Goal: Task Accomplishment & Management: Use online tool/utility

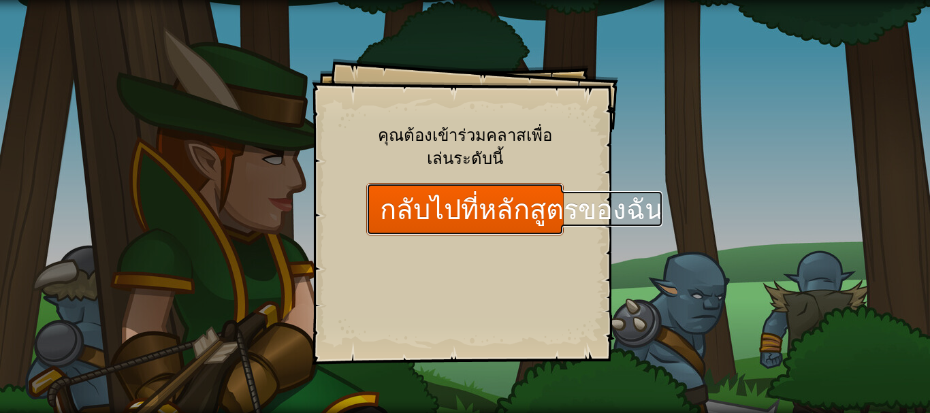
click at [481, 223] on link "กลับไปที่หลักสูตรของฉัน" at bounding box center [464, 209] width 197 height 52
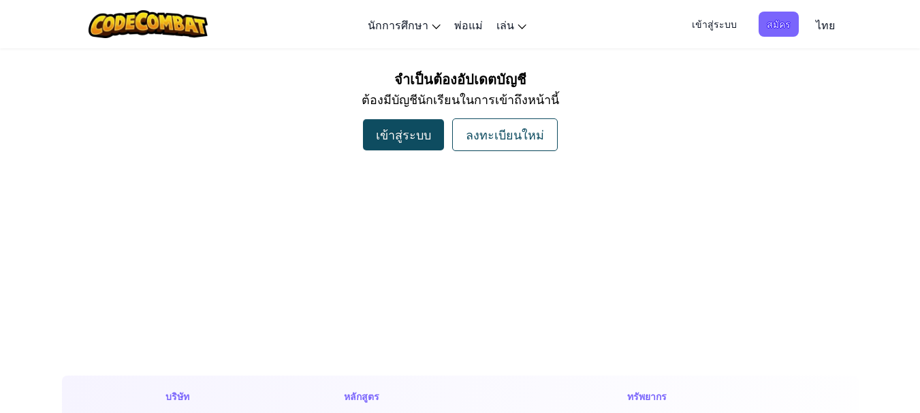
click at [524, 126] on div "ลงทะเบียนใหม่" at bounding box center [505, 134] width 106 height 33
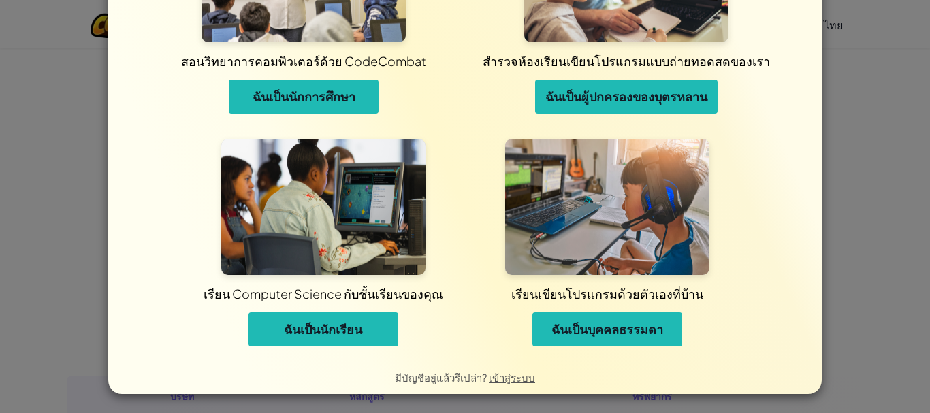
scroll to position [126, 0]
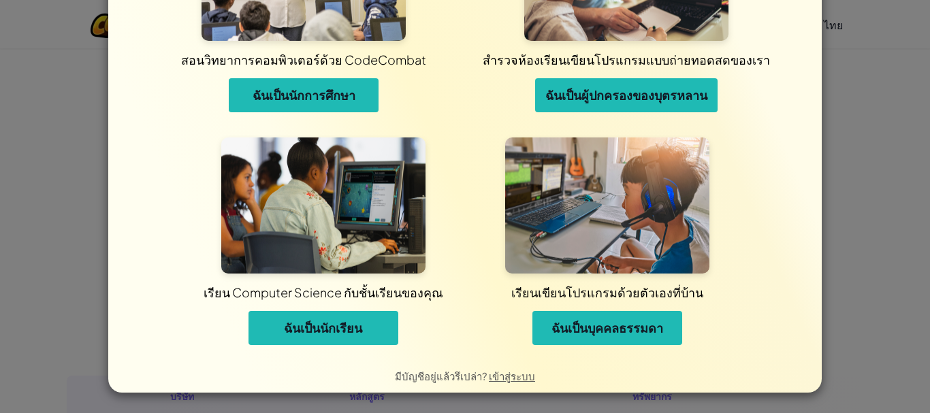
click at [362, 323] on span "ฉันเป็นนักเรียน" at bounding box center [323, 328] width 78 height 16
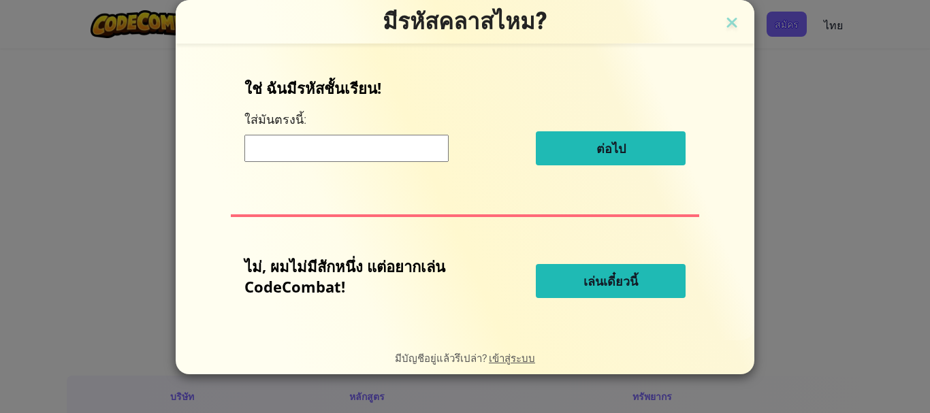
scroll to position [0, 0]
click at [631, 278] on span "เล่นเดี๋ยวนี้" at bounding box center [611, 281] width 54 height 16
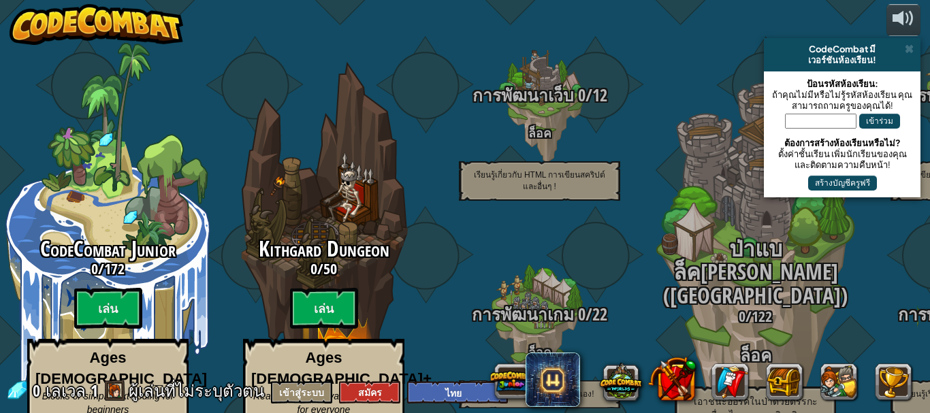
select select "th"
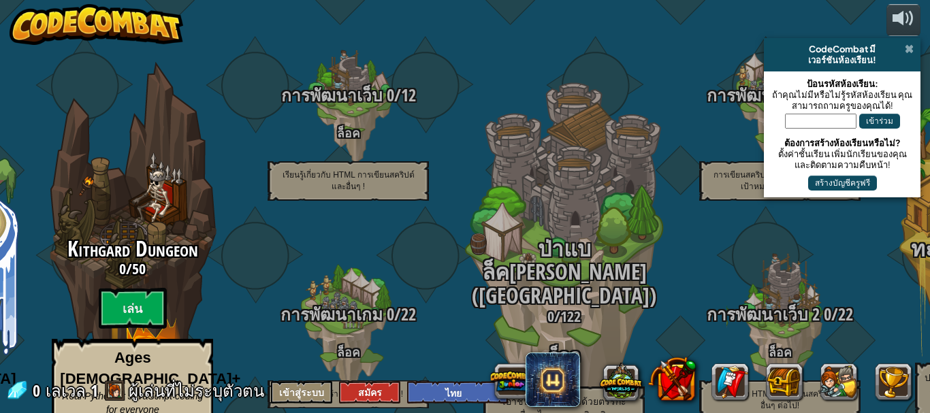
click at [908, 47] on span at bounding box center [909, 49] width 9 height 11
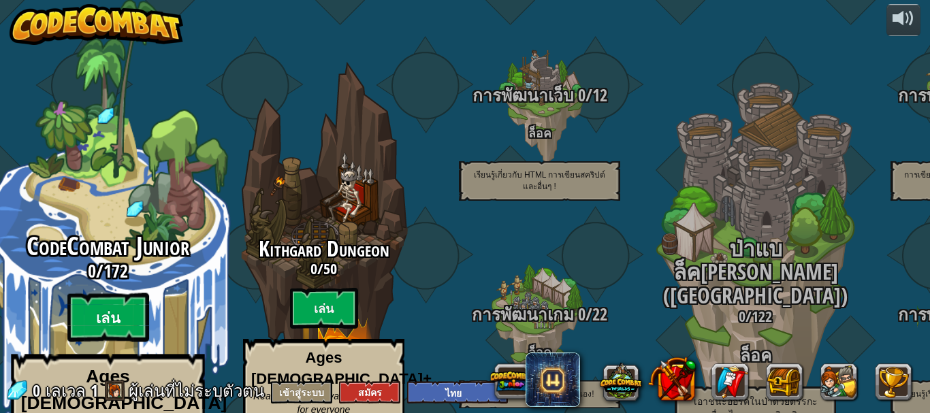
click at [106, 293] on btn "เล่น" at bounding box center [108, 317] width 82 height 49
select select "th"
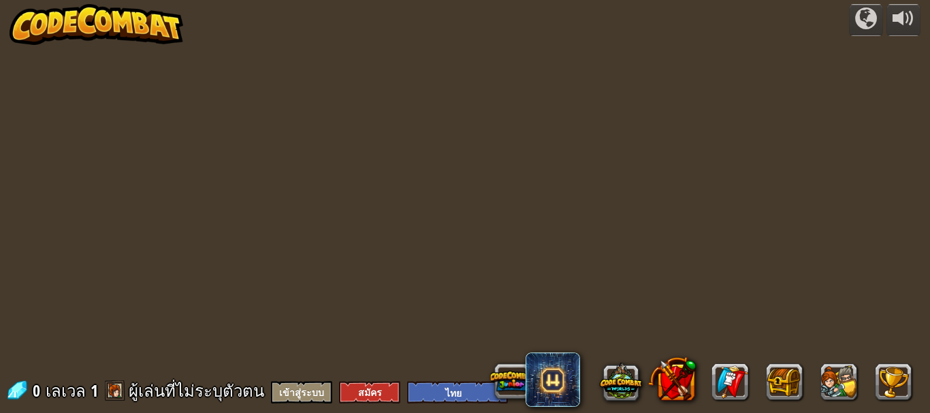
select select "th"
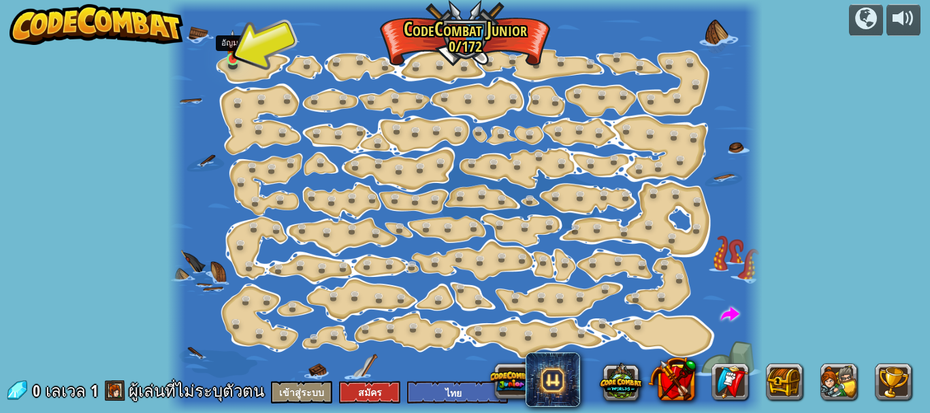
click at [234, 59] on img at bounding box center [233, 44] width 14 height 31
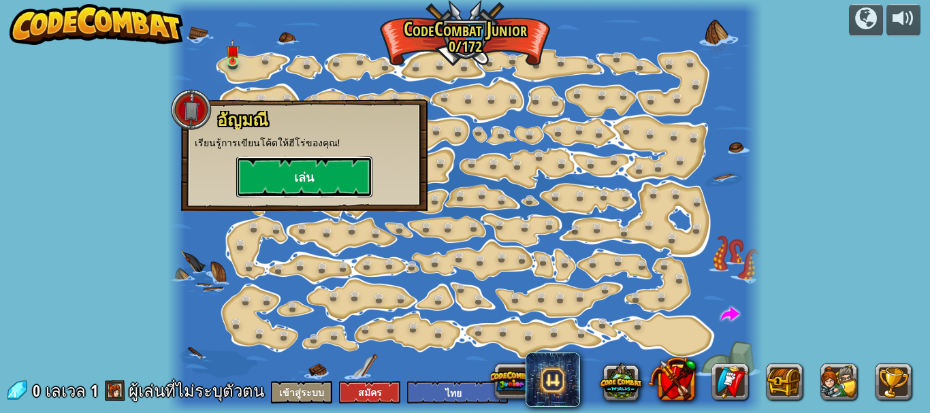
click at [309, 180] on button "เล่น" at bounding box center [304, 177] width 136 height 41
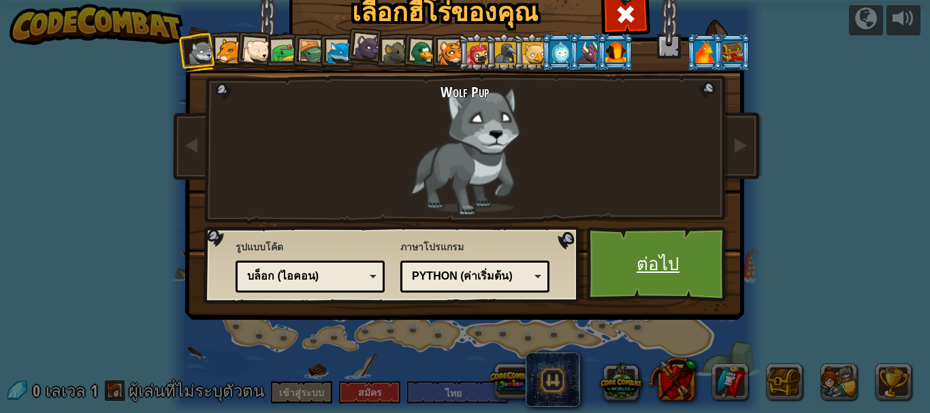
click at [667, 271] on link "ต่อไป" at bounding box center [658, 264] width 142 height 75
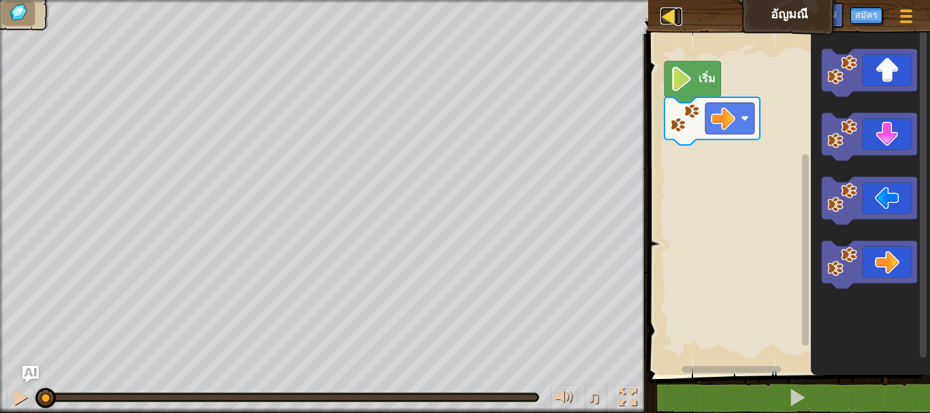
click at [671, 14] on div at bounding box center [668, 15] width 17 height 17
select select "th"
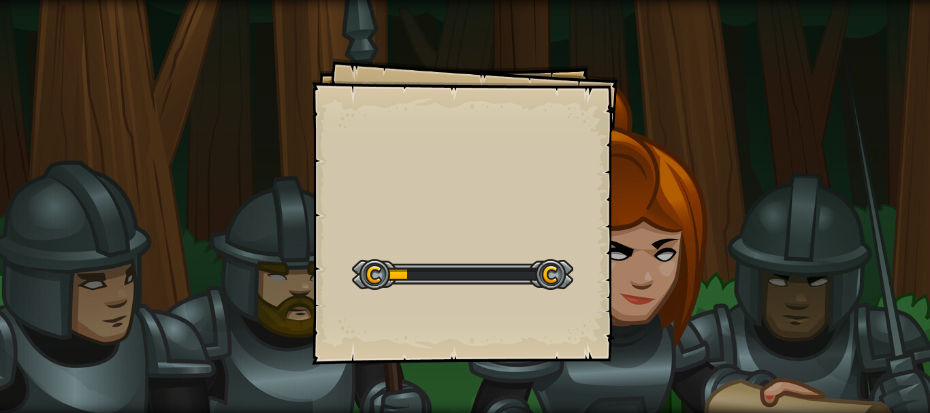
select select "th"
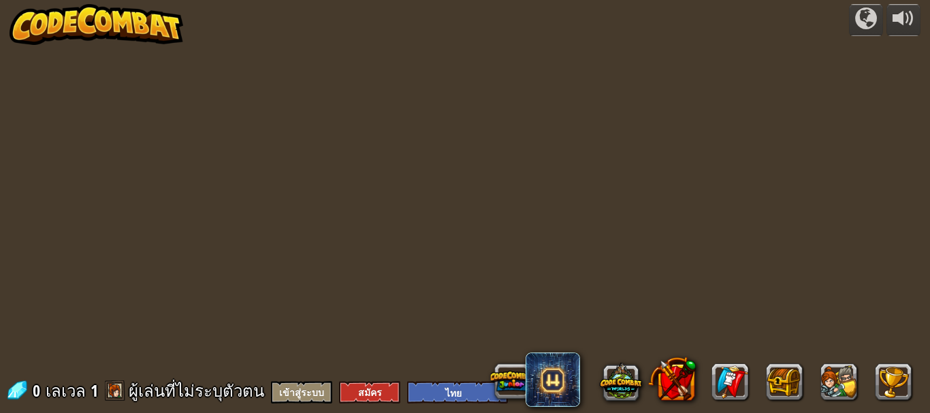
select select "th"
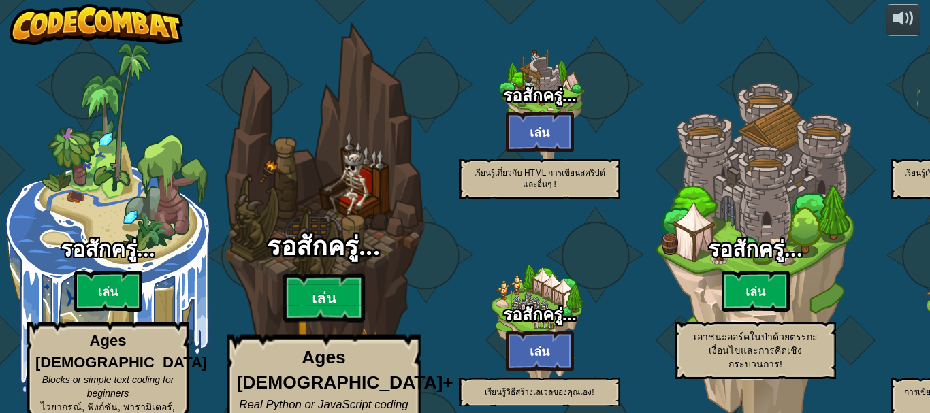
select select "th"
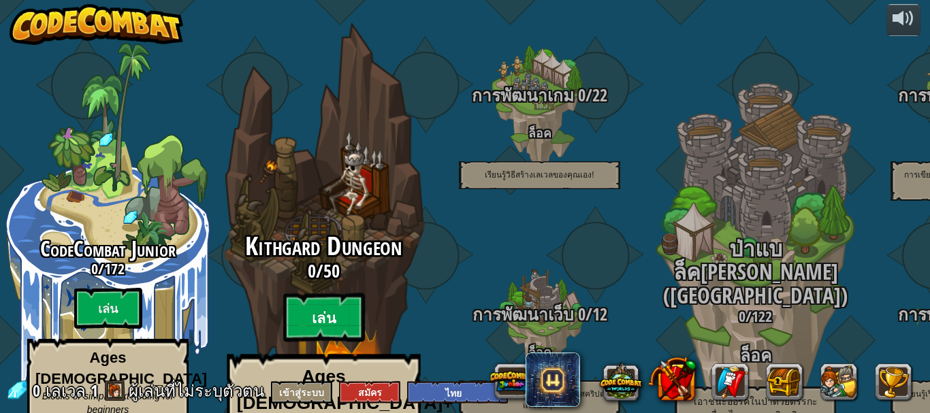
click at [325, 293] on btn "เล่น" at bounding box center [324, 317] width 82 height 49
select select "th"
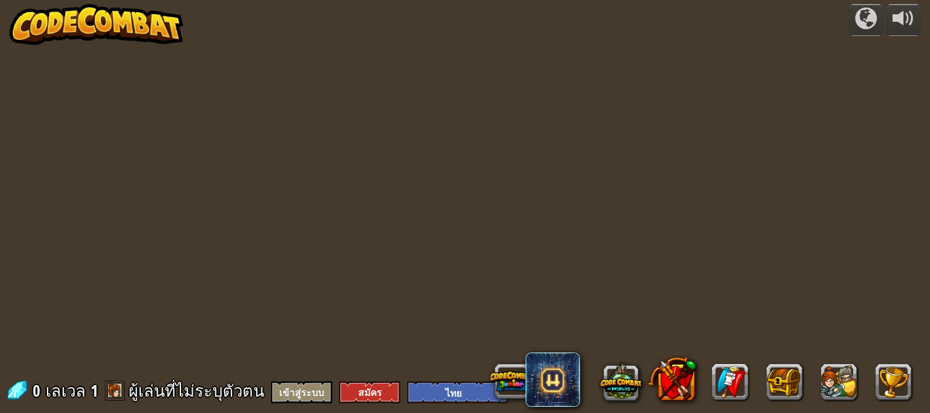
select select "th"
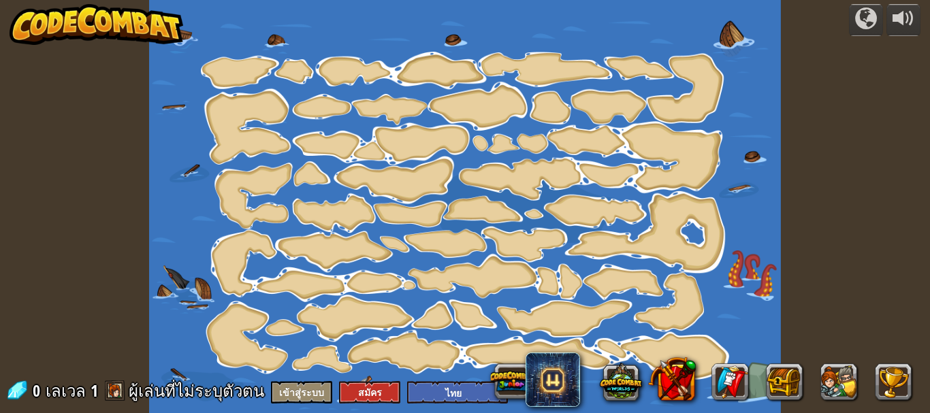
select select "th"
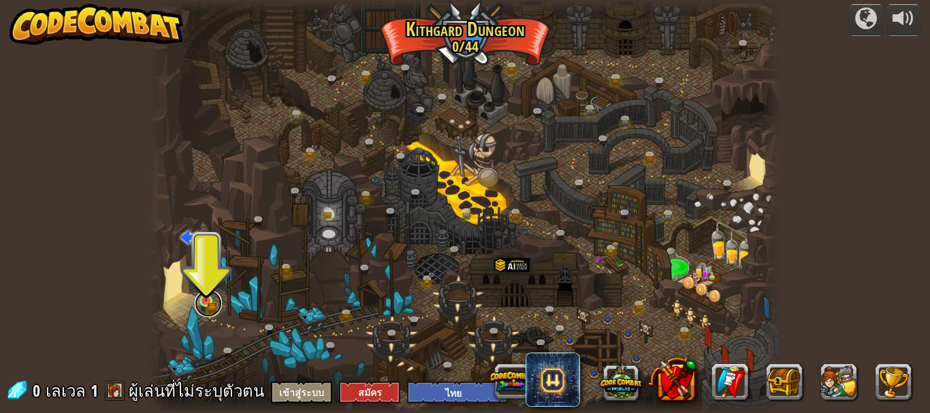
click at [207, 303] on link at bounding box center [208, 303] width 27 height 27
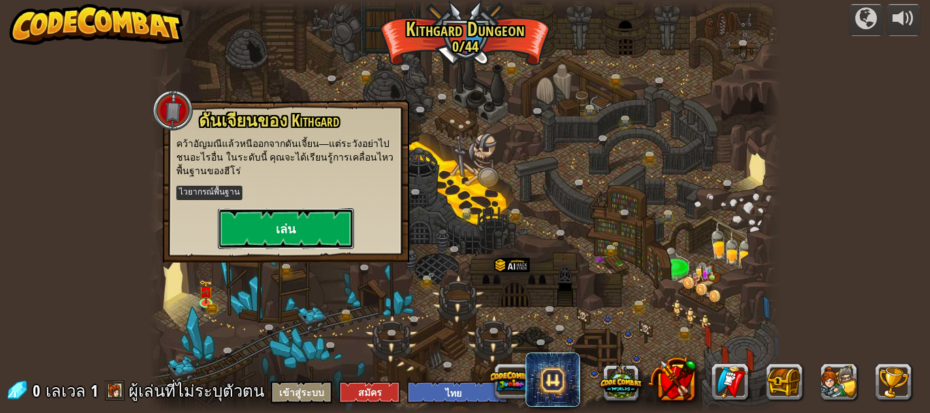
click at [278, 217] on button "เล่น" at bounding box center [286, 228] width 136 height 41
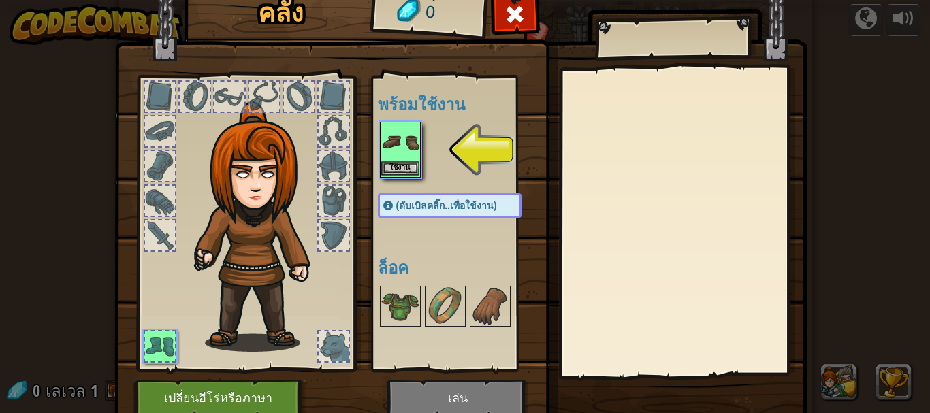
click at [401, 144] on img at bounding box center [400, 142] width 38 height 38
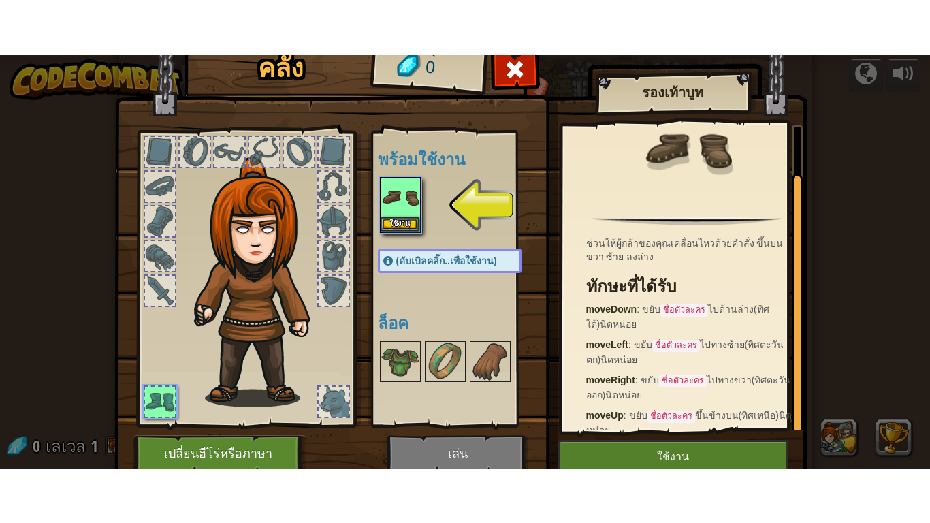
scroll to position [45, 0]
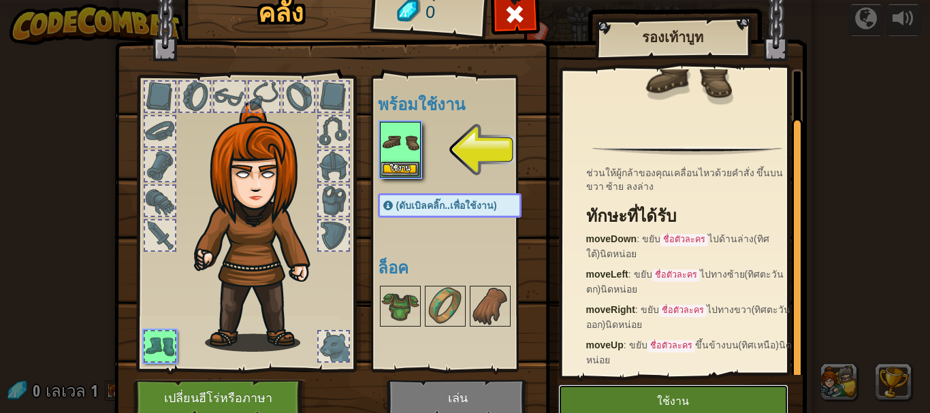
click at [684, 400] on button "ใช้งาน" at bounding box center [673, 402] width 230 height 34
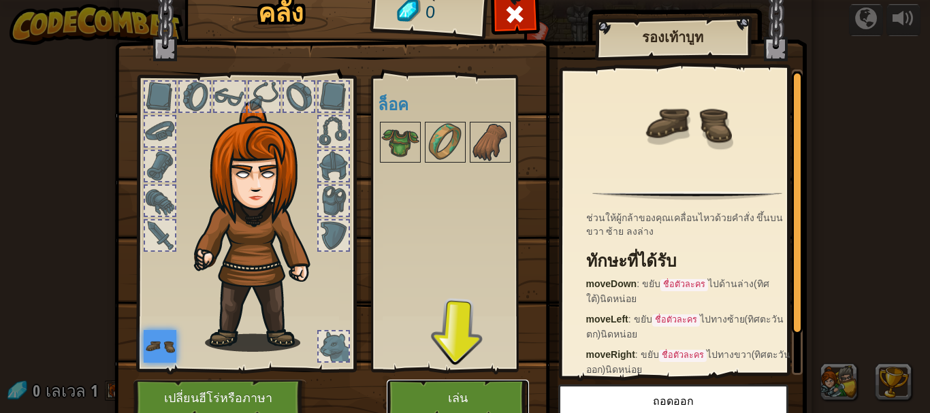
click at [477, 392] on button "เล่น" at bounding box center [458, 398] width 142 height 37
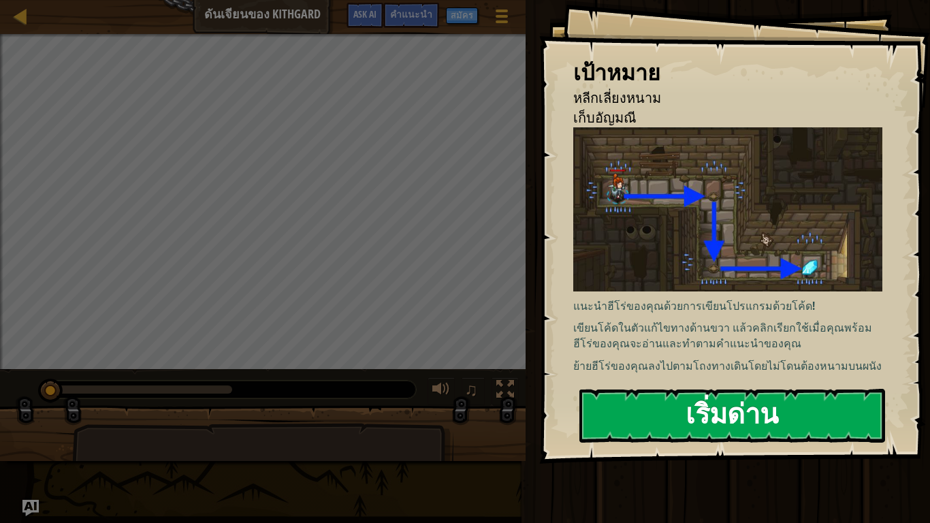
click at [751, 409] on button "เริ่มด่าน" at bounding box center [732, 416] width 306 height 54
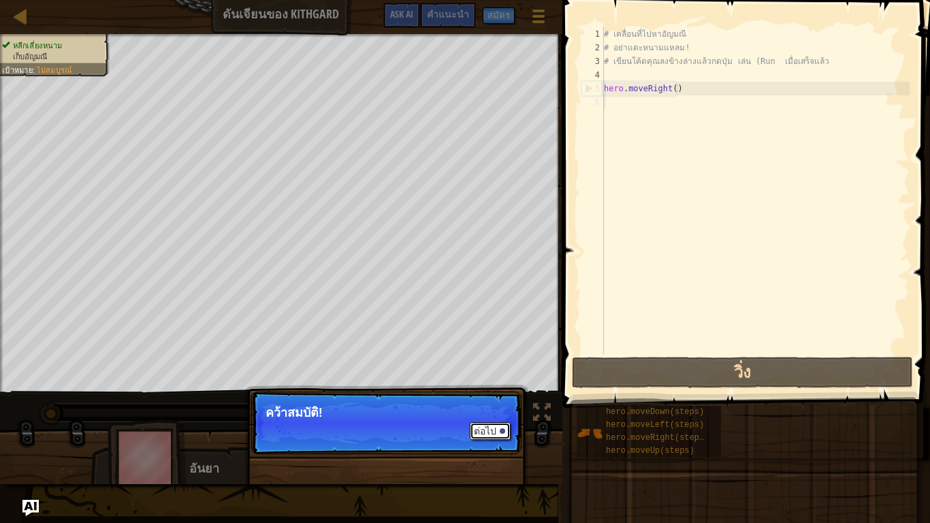
click at [491, 413] on button "ต่อไป" at bounding box center [490, 431] width 41 height 18
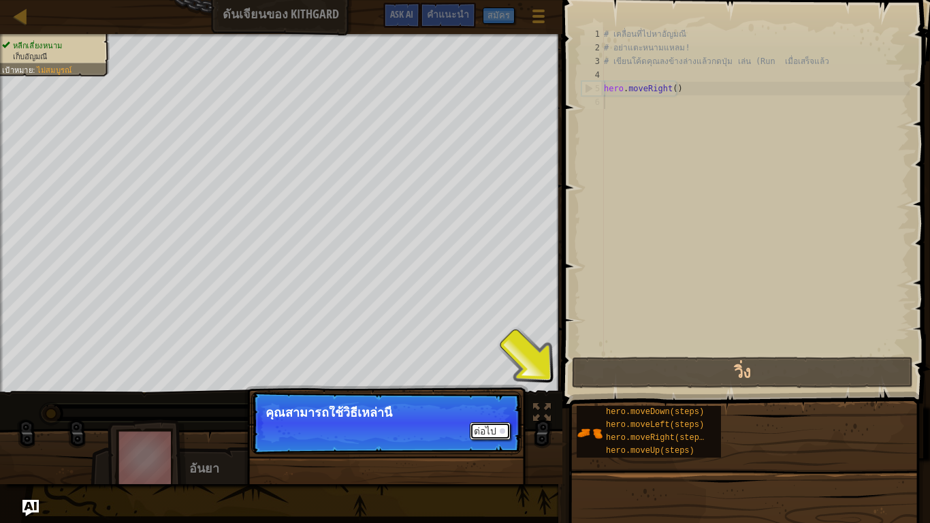
click at [491, 413] on button "ต่อไป" at bounding box center [490, 431] width 41 height 18
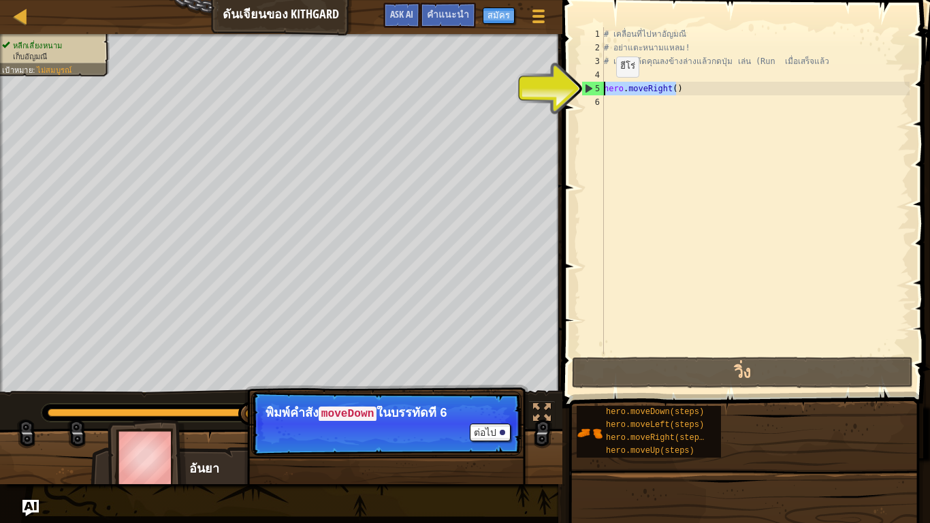
drag, startPoint x: 676, startPoint y: 89, endPoint x: 630, endPoint y: 93, distance: 45.7
click at [601, 91] on div "1 2 3 4 5 6 # เคลื่อนที่ไปหาอัญมณี # อย่าแตะหนามแหลม! # เขียนโค้ดคุณลงข้างล่างแ…" at bounding box center [744, 190] width 331 height 327
type textarea "hero.moveRight()"
click at [615, 103] on div "# เคลื่อนที่ไปหาอัญมณี # อย่าแตะหนามแหลม! # เขียนโค้ดคุณลงข้างล่างแล้วกดปุ่ม เล…" at bounding box center [755, 204] width 308 height 354
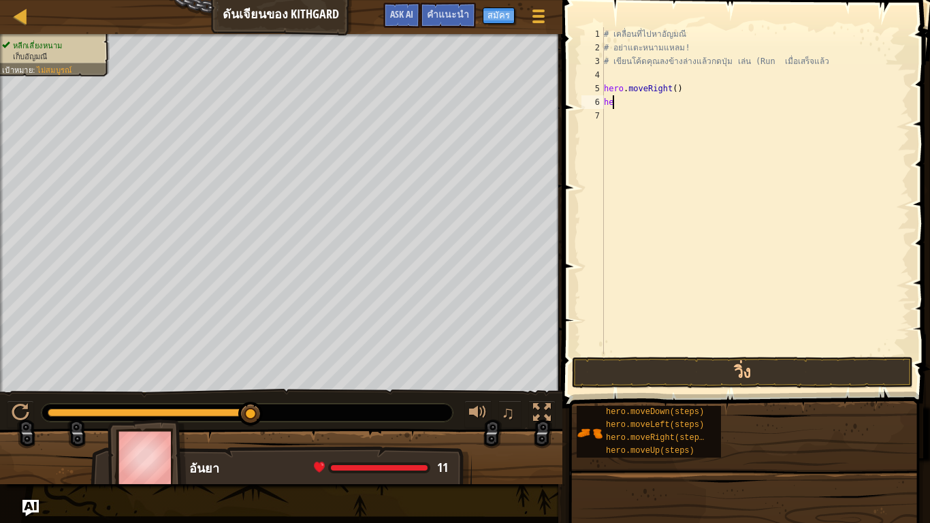
click at [619, 100] on div "# เคลื่อนที่ไปหาอัญมณี # อย่าแตะหนามแหลม! # เขียนโค้ดคุณลงข้างล่างแล้วกดปุ่ม เล…" at bounding box center [755, 204] width 308 height 354
drag, startPoint x: 616, startPoint y: 100, endPoint x: 597, endPoint y: 100, distance: 18.4
click at [597, 100] on div "he 1 2 3 4 5 6 7 # เคลื่อนที่ไปหาอัญมณี # อย่าแตะหนามแหลม! # เขียนโค้ดคุณลงข้าง…" at bounding box center [744, 190] width 331 height 327
click at [628, 106] on div "# เคลื่อนที่ไปหาอัญมณี # อย่าแตะหนามแหลม! # เขียนโค้ดคุณลงข้างล่างแล้วกดปุ่ม เล…" at bounding box center [755, 190] width 308 height 327
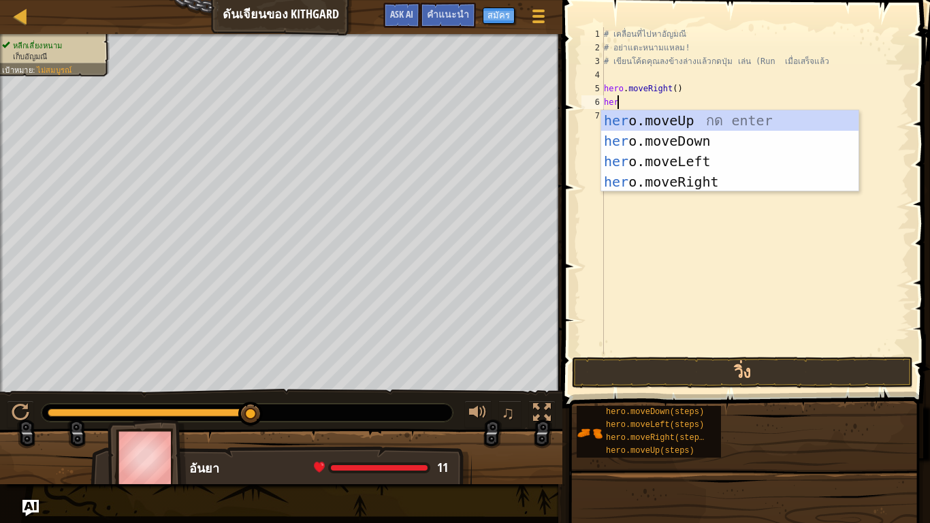
type textarea "hero"
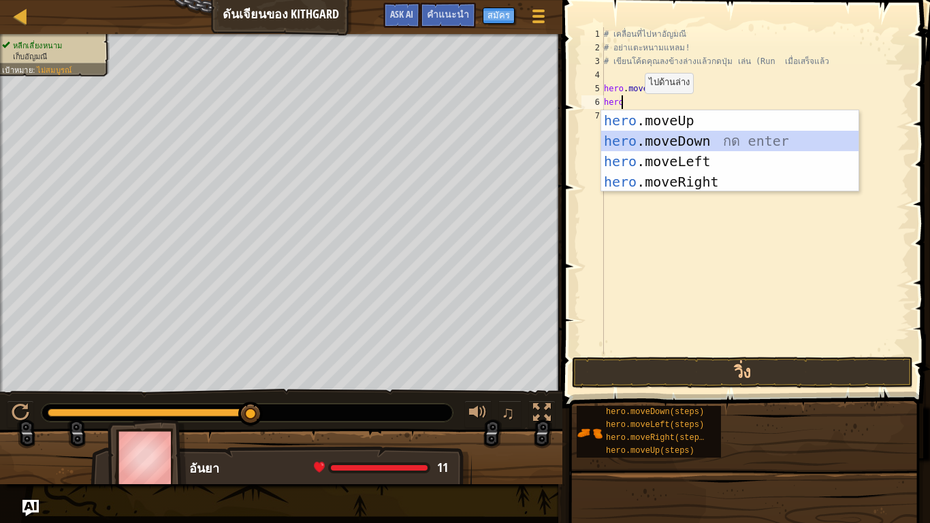
click at [691, 142] on div "hero .moveUp กด enter hero .moveDown กด enter hero .moveLeft กด enter hero .mov…" at bounding box center [729, 171] width 257 height 123
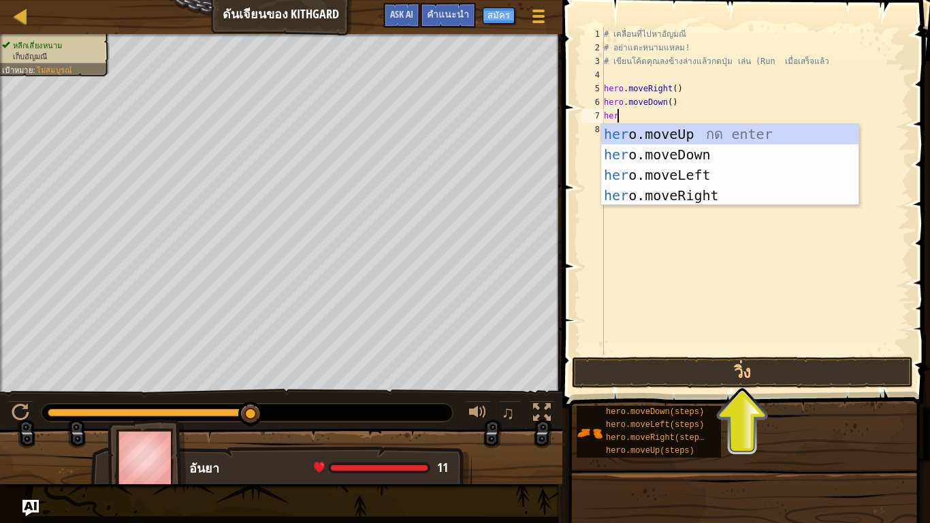
type textarea "hero"
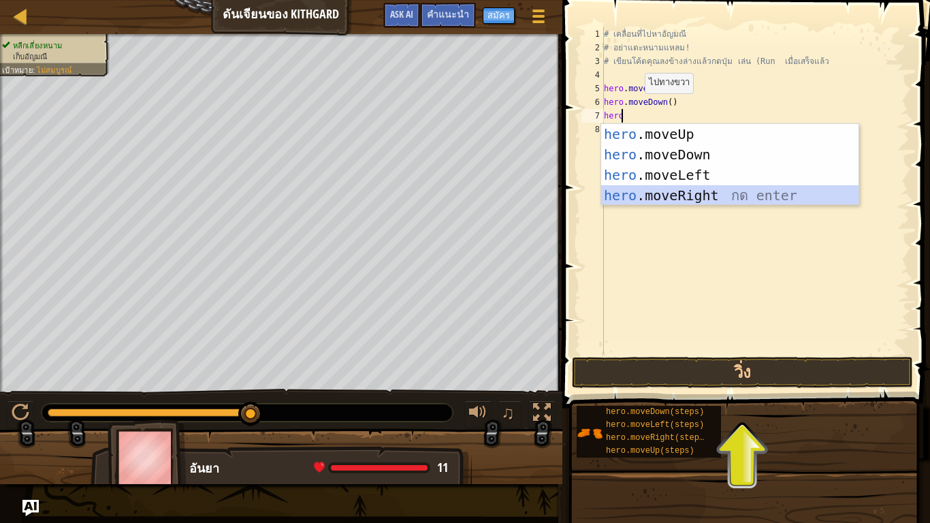
click at [695, 197] on div "hero .moveUp กด enter hero .moveDown กด enter hero .moveLeft กด enter hero .mov…" at bounding box center [729, 185] width 257 height 123
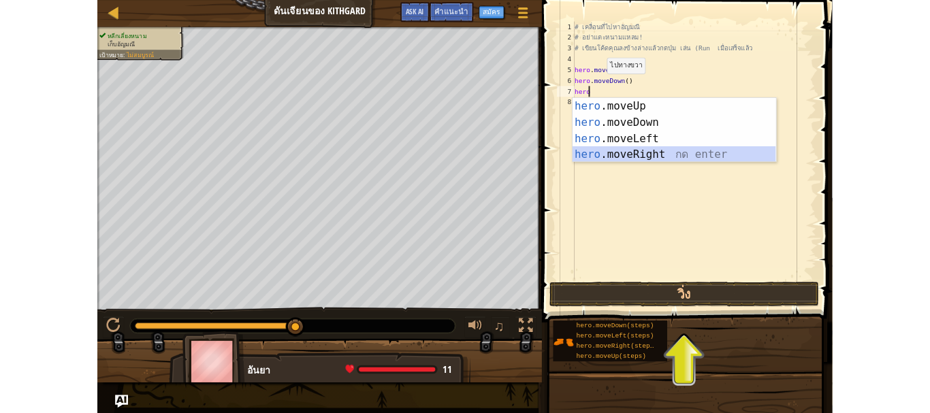
scroll to position [6, 0]
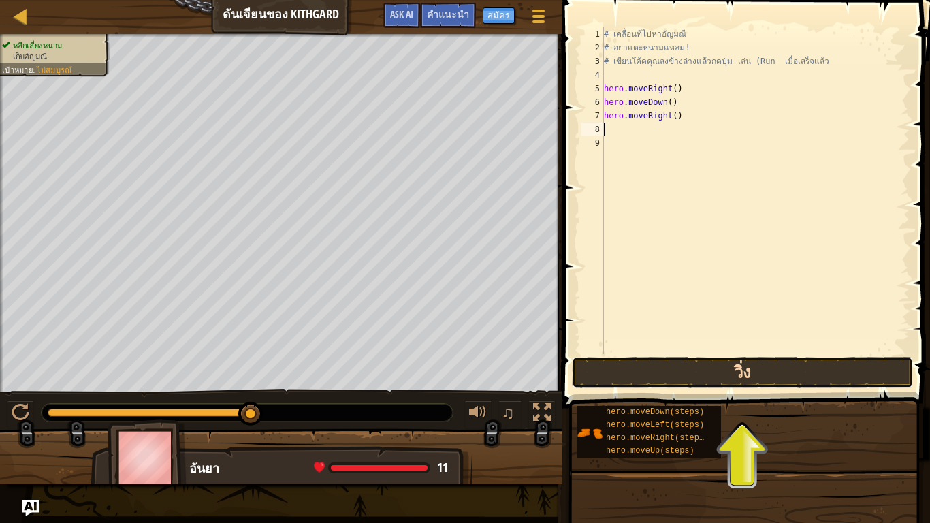
click at [744, 374] on button "วิ่ง" at bounding box center [742, 372] width 341 height 31
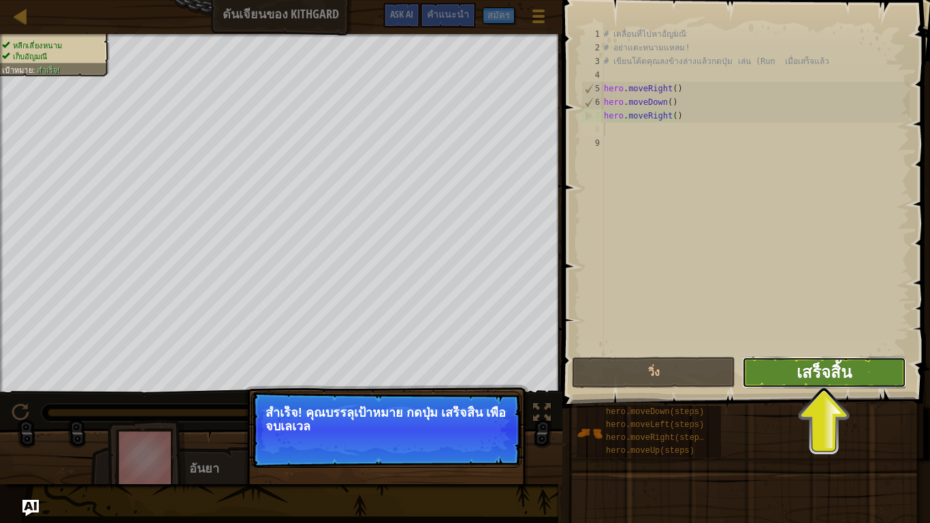
click at [803, 370] on span "เสร็จสิ้น" at bounding box center [824, 372] width 55 height 22
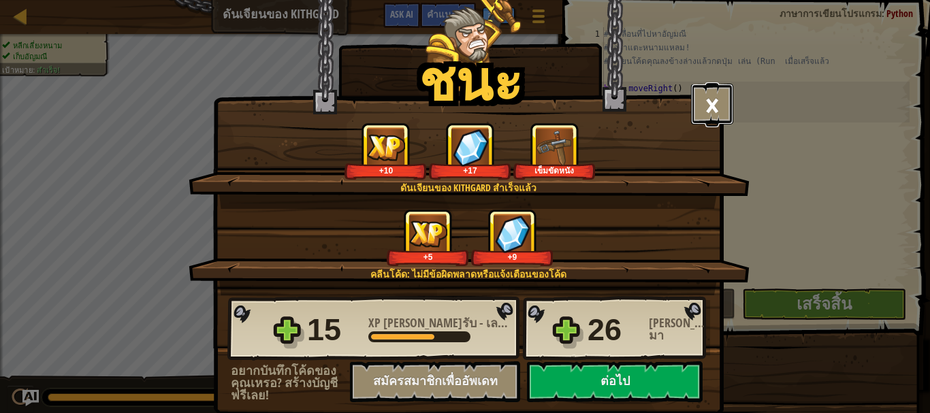
click at [691, 104] on button "×" at bounding box center [712, 104] width 42 height 41
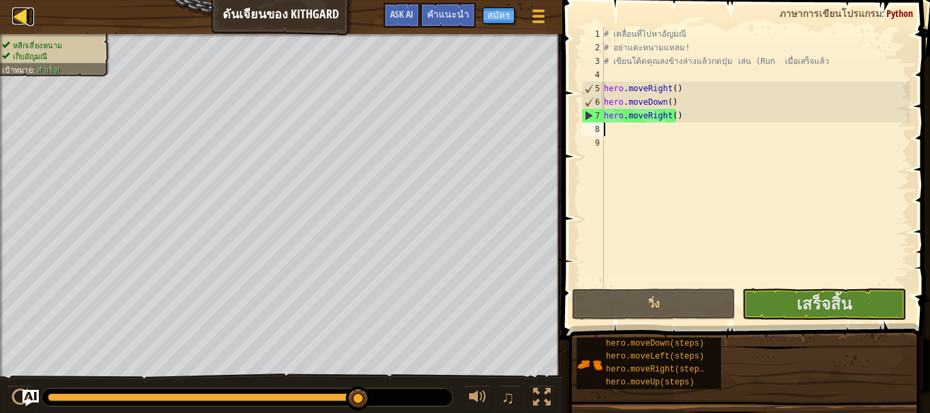
click at [16, 18] on div at bounding box center [20, 15] width 17 height 17
select select "th"
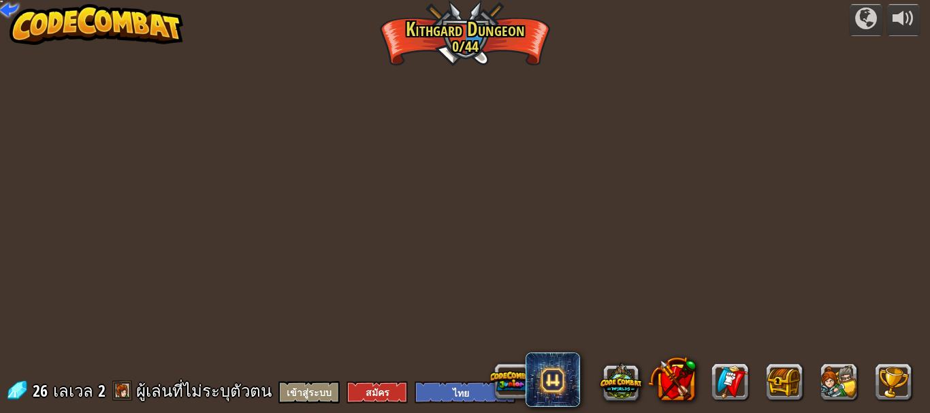
select select "th"
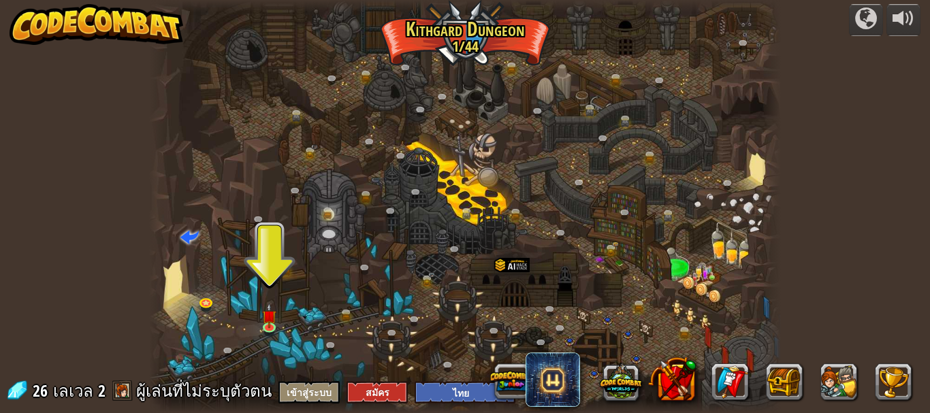
click at [127, 24] on img at bounding box center [97, 24] width 174 height 41
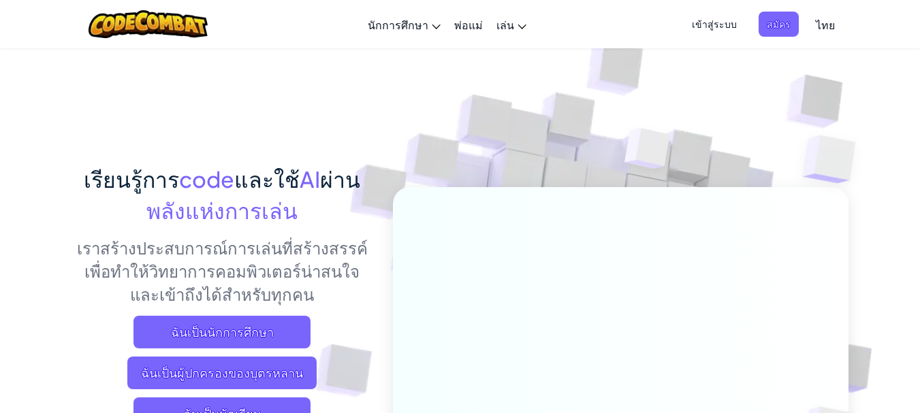
click at [716, 26] on span "เข้าสู่ระบบ" at bounding box center [714, 24] width 61 height 25
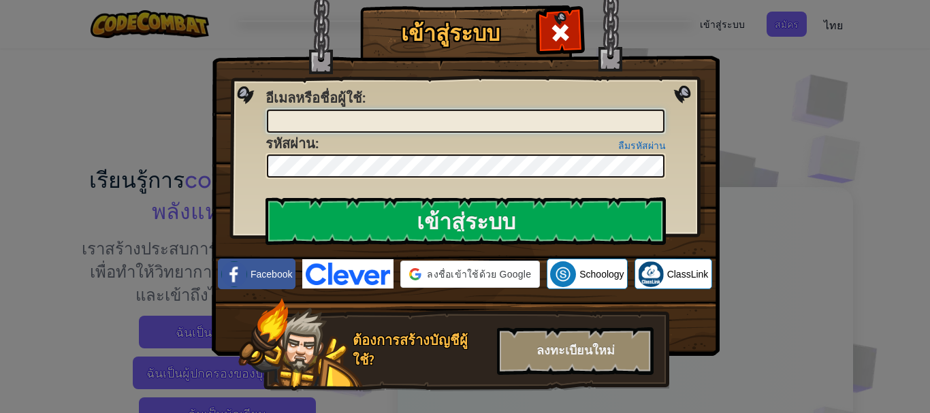
type input "sajja@phanphit.ac.th"
